Goal: Task Accomplishment & Management: Use online tool/utility

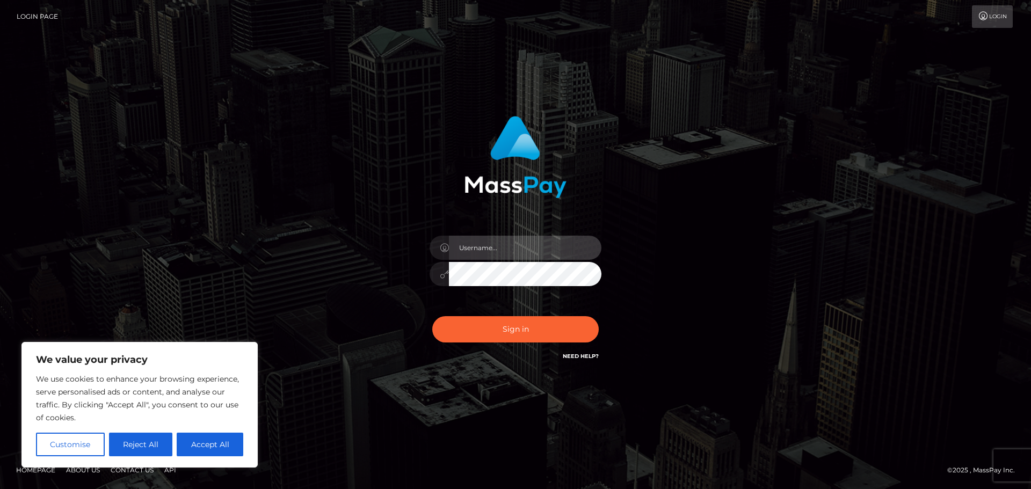
click at [485, 248] on input "text" at bounding box center [525, 248] width 153 height 24
paste input "AnnPin_Chew"
type input "AnnPin_Chew"
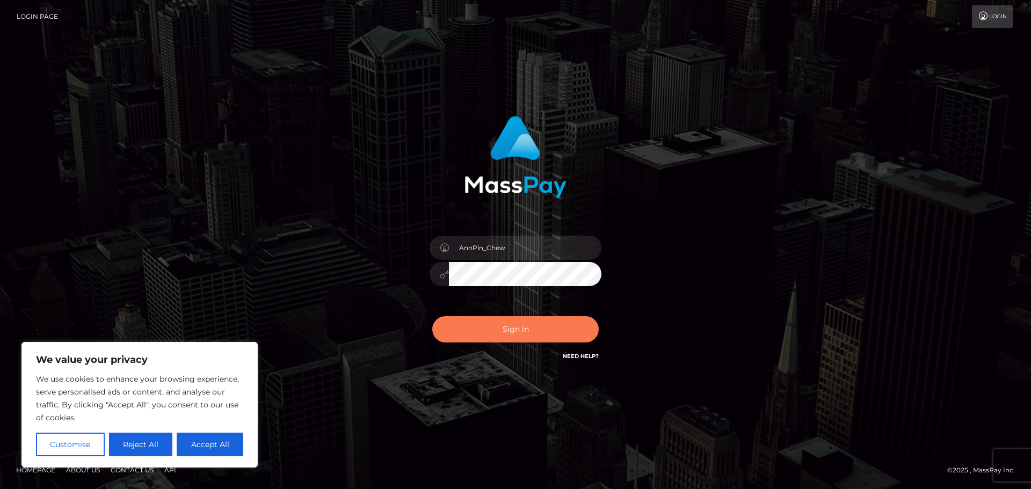
click at [487, 318] on button "Sign in" at bounding box center [515, 329] width 167 height 26
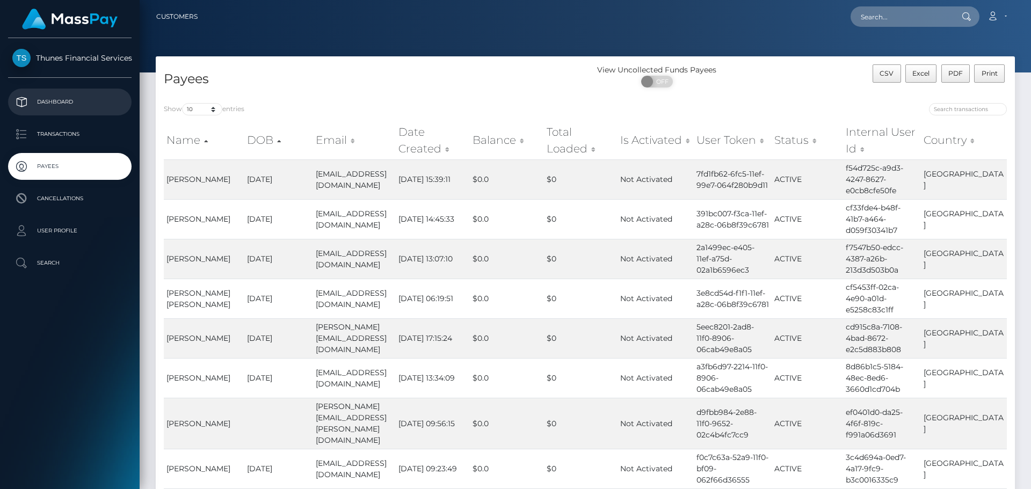
click at [61, 99] on p "Dashboard" at bounding box center [69, 102] width 115 height 16
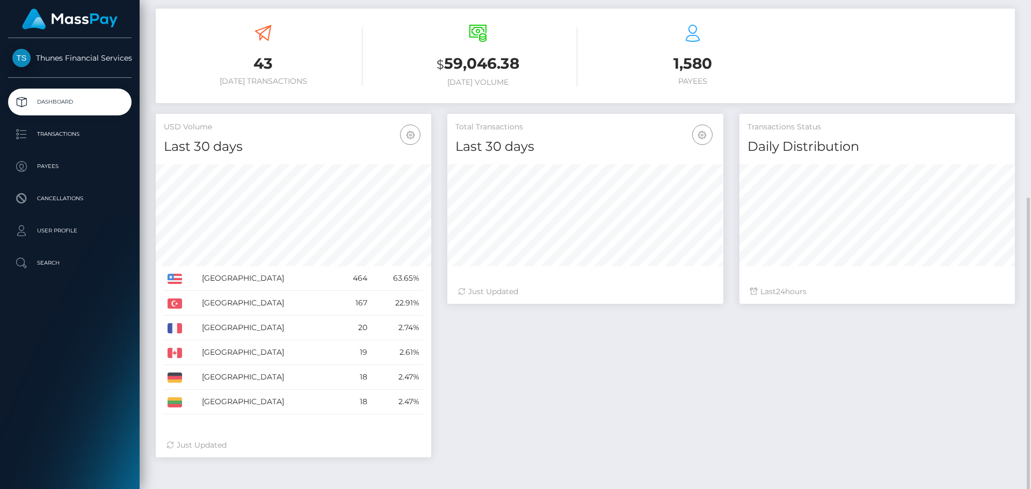
scroll to position [248, 0]
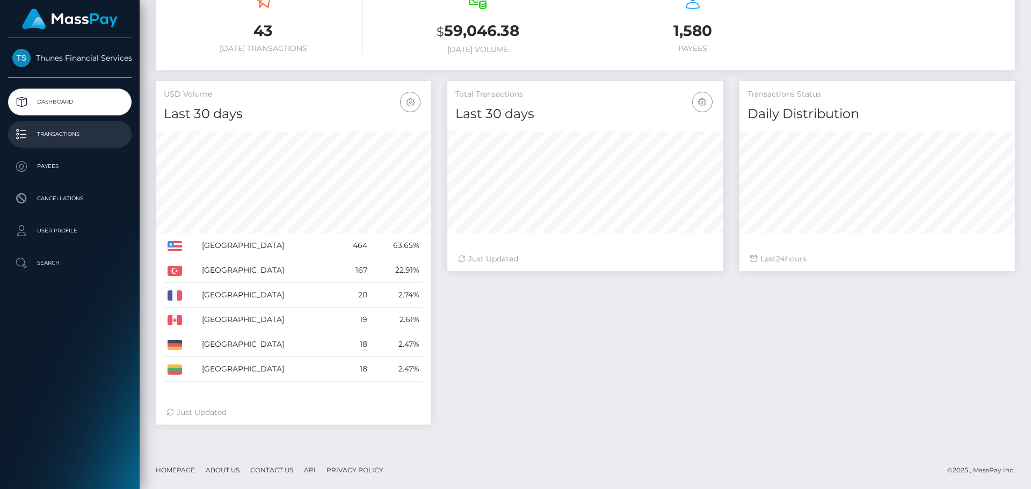
click at [56, 131] on p "Transactions" at bounding box center [69, 134] width 115 height 16
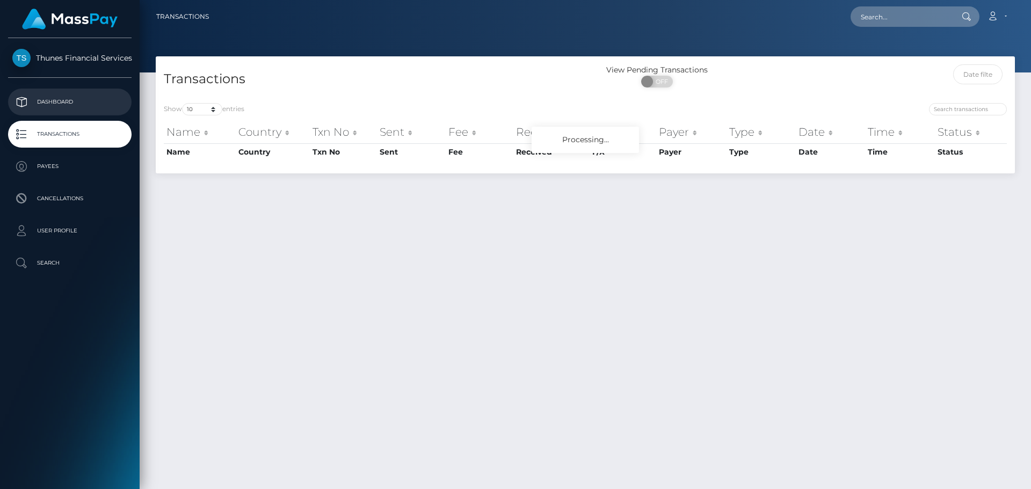
click at [44, 104] on p "Dashboard" at bounding box center [69, 102] width 115 height 16
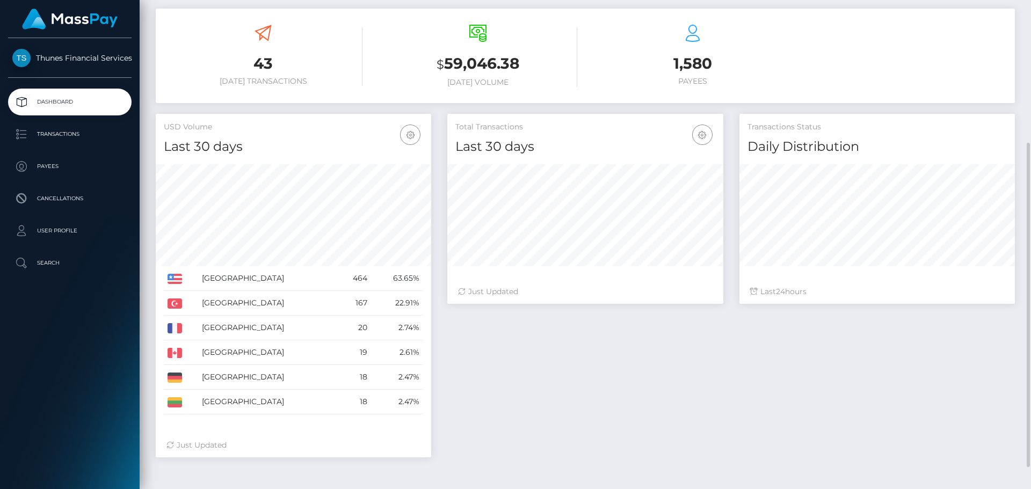
scroll to position [248, 0]
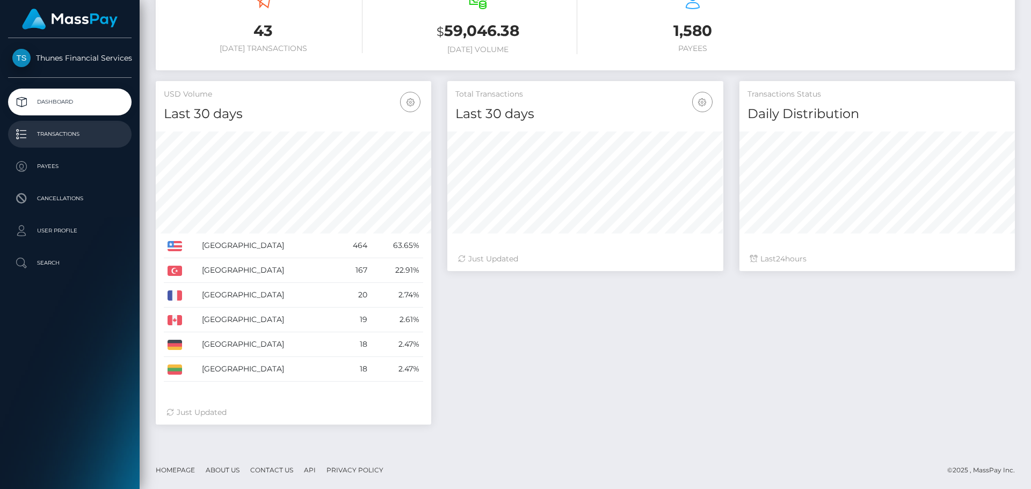
click at [55, 135] on p "Transactions" at bounding box center [69, 134] width 115 height 16
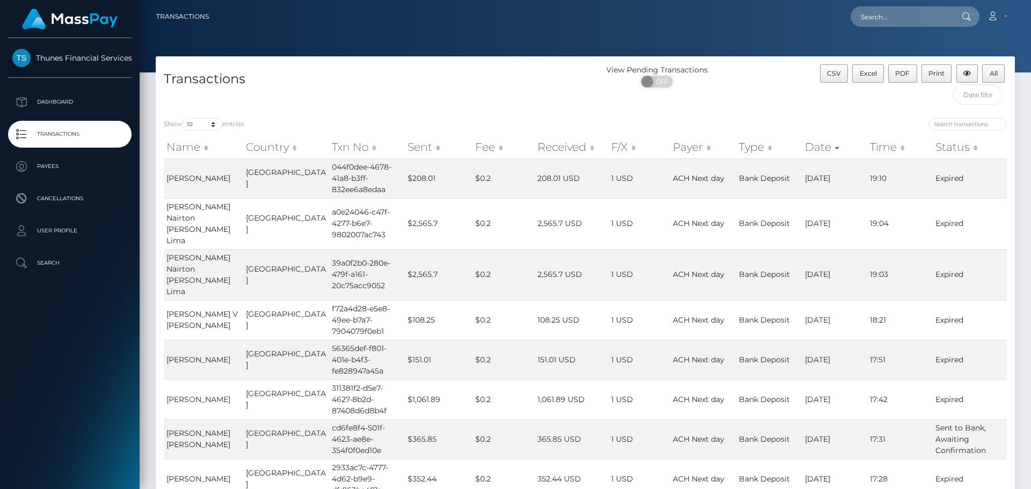
click at [68, 68] on div "Thunes Financial Services" at bounding box center [70, 63] width 140 height 29
click at [70, 61] on span "Thunes Financial Services" at bounding box center [70, 58] width 124 height 10
click at [53, 106] on p "Dashboard" at bounding box center [69, 102] width 115 height 16
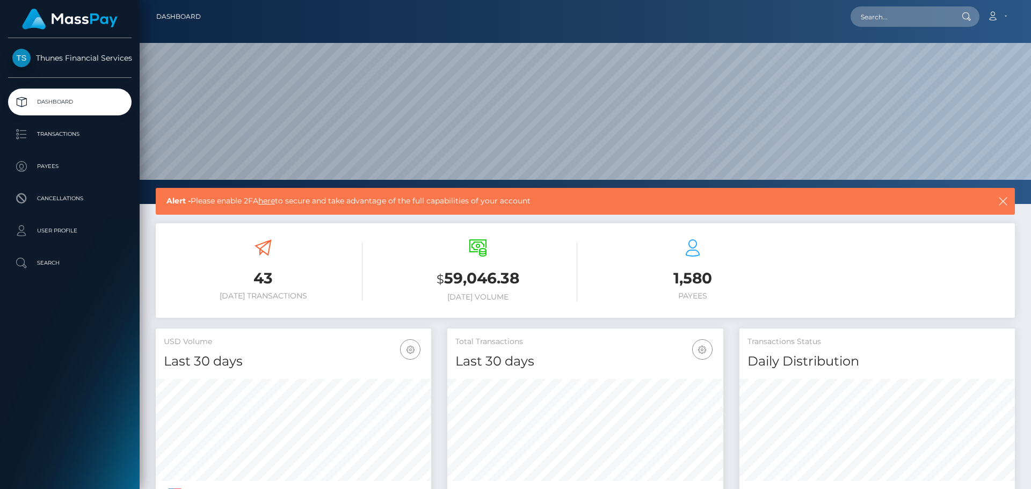
scroll to position [191, 276]
click at [69, 133] on p "Transactions" at bounding box center [69, 134] width 115 height 16
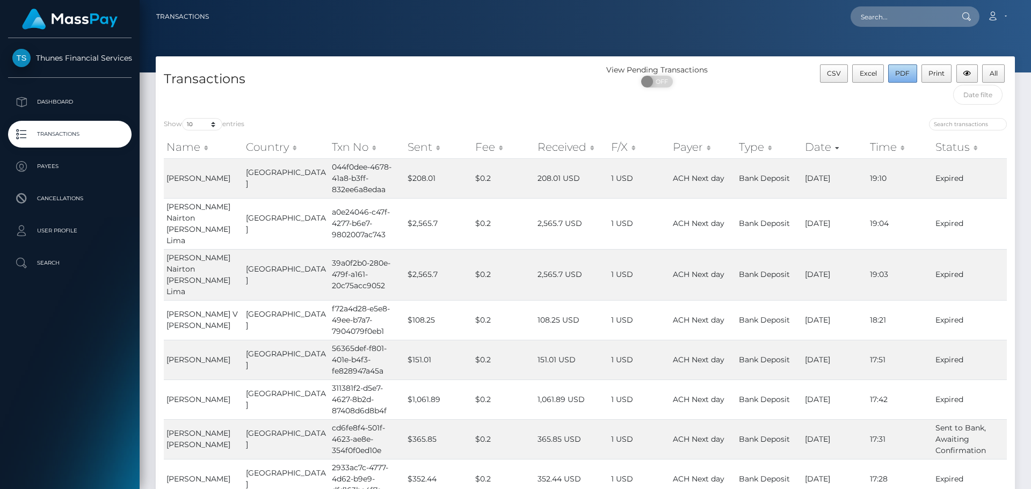
click at [902, 73] on span "PDF" at bounding box center [902, 73] width 15 height 8
click at [511, 84] on h4 "Transactions" at bounding box center [371, 79] width 414 height 19
click at [983, 100] on input "text" at bounding box center [978, 95] width 50 height 20
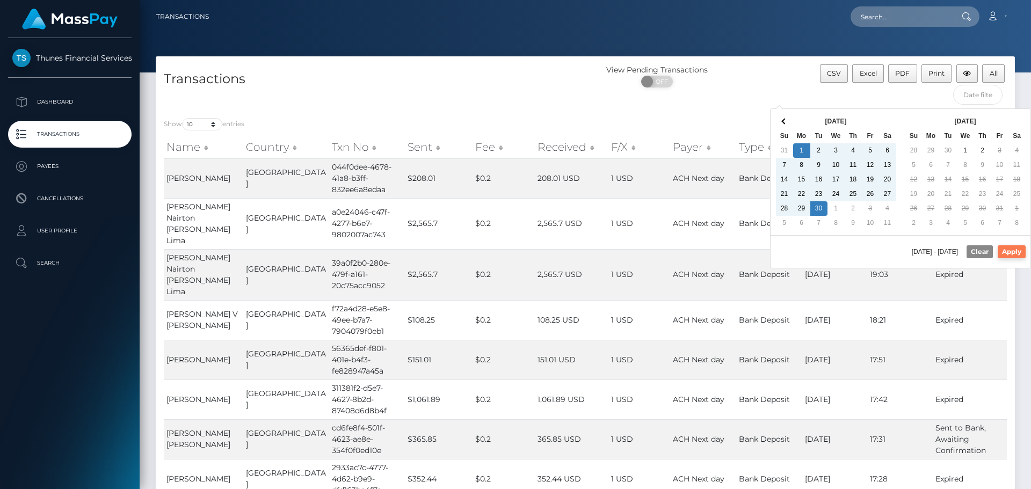
click at [1012, 254] on button "Apply" at bounding box center [1012, 251] width 28 height 13
type input "[DATE] - [DATE]"
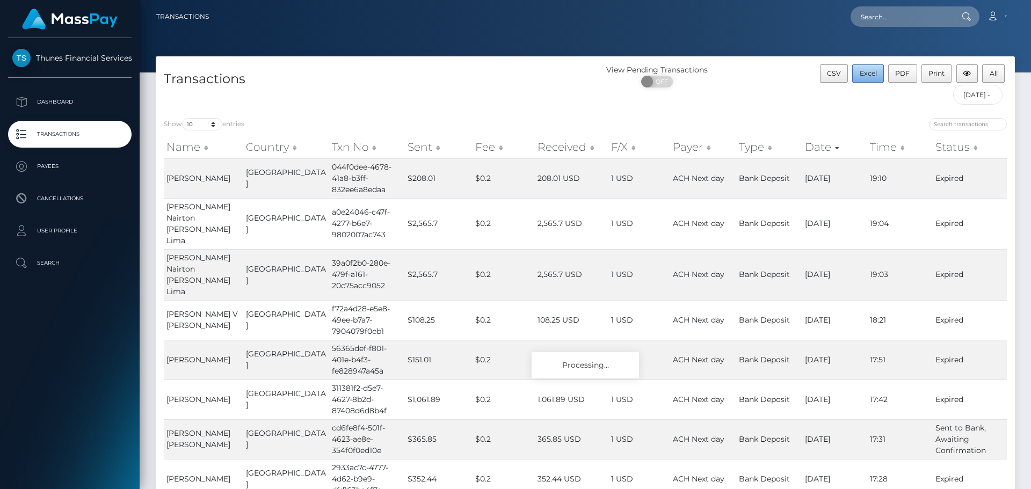
click at [866, 73] on span "Excel" at bounding box center [868, 73] width 17 height 8
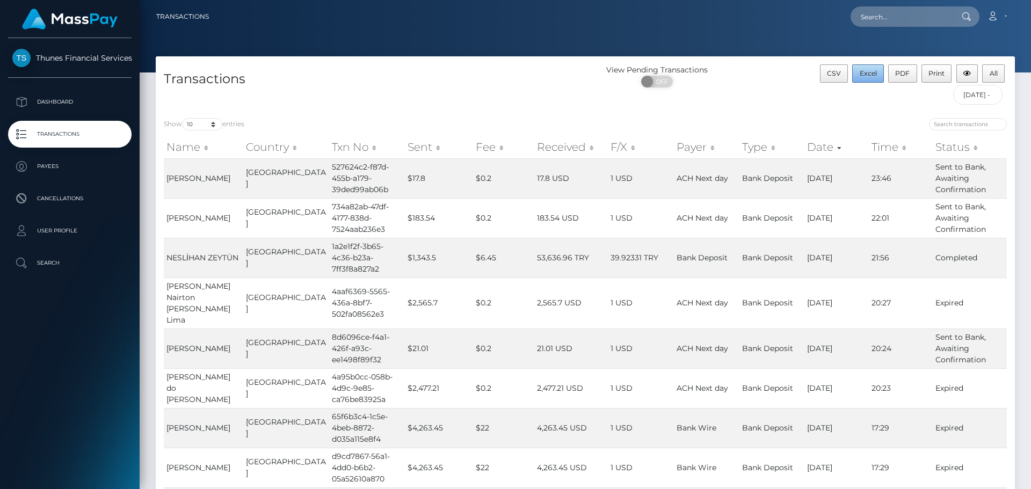
click at [875, 75] on span "Excel" at bounding box center [868, 73] width 17 height 8
click at [899, 75] on span "PDF" at bounding box center [902, 73] width 15 height 8
click at [940, 15] on input "text" at bounding box center [901, 16] width 101 height 20
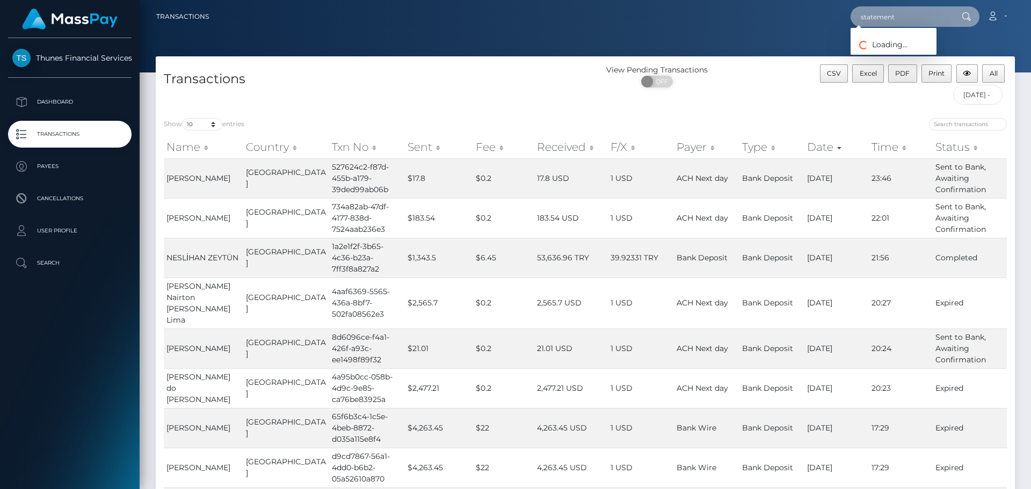
type input "statement"
